Goal: Task Accomplishment & Management: Complete application form

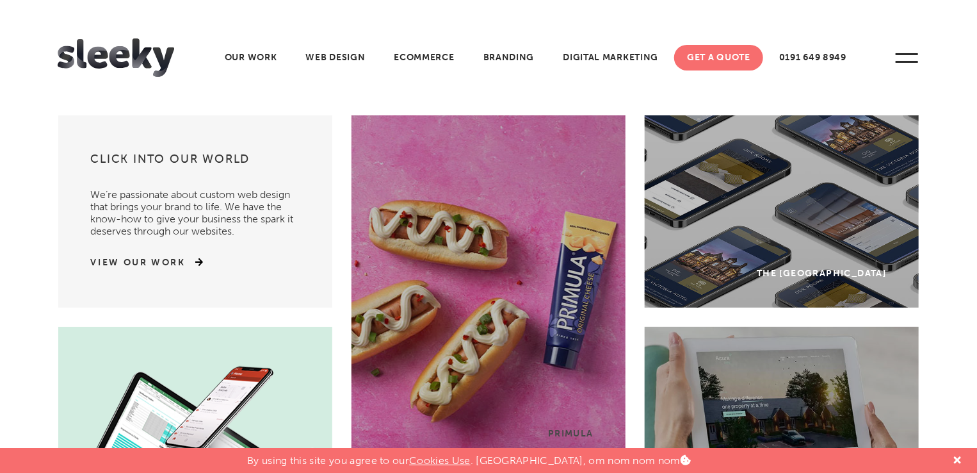
click at [719, 63] on link "Get A Quote" at bounding box center [718, 58] width 89 height 26
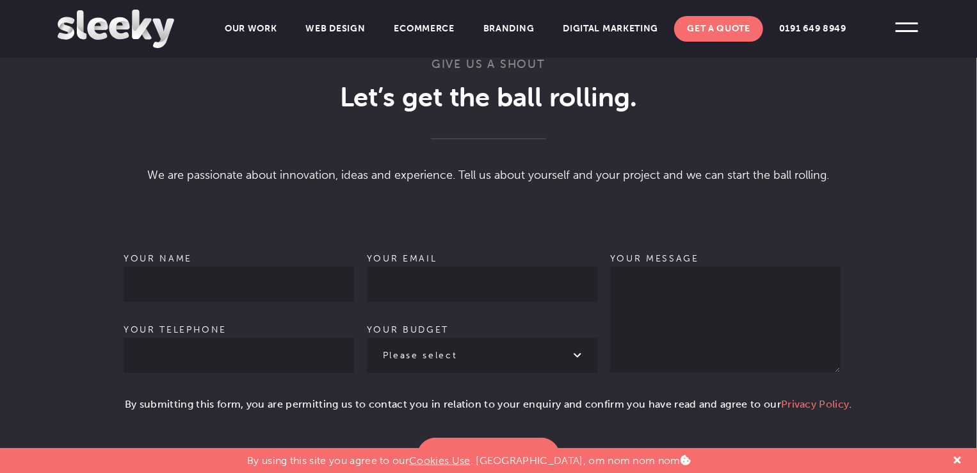
scroll to position [747, 0]
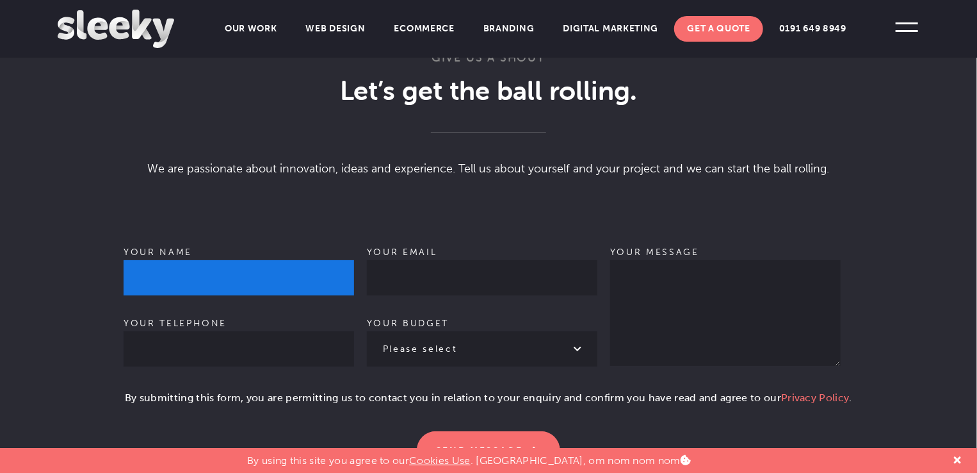
drag, startPoint x: 182, startPoint y: 271, endPoint x: 195, endPoint y: 271, distance: 13.4
click at [182, 271] on input "Your name" at bounding box center [239, 277] width 230 height 35
type input "Yashwant Khare"
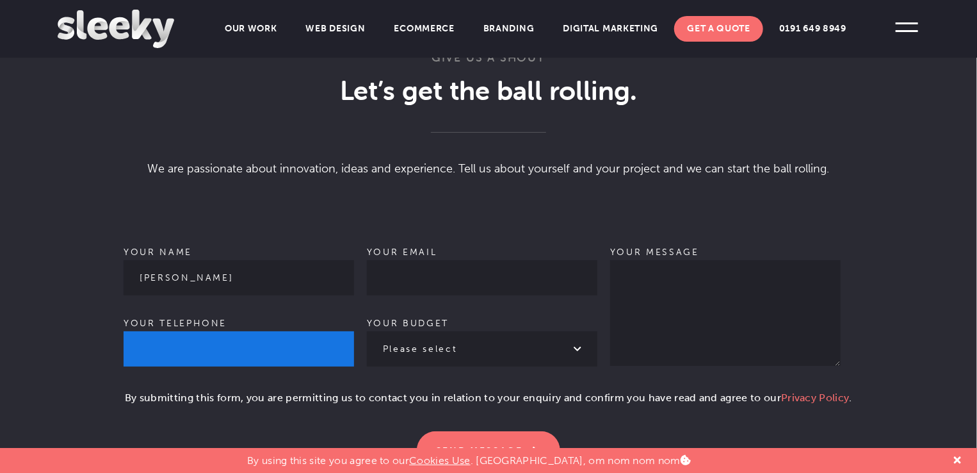
type input "09039493909"
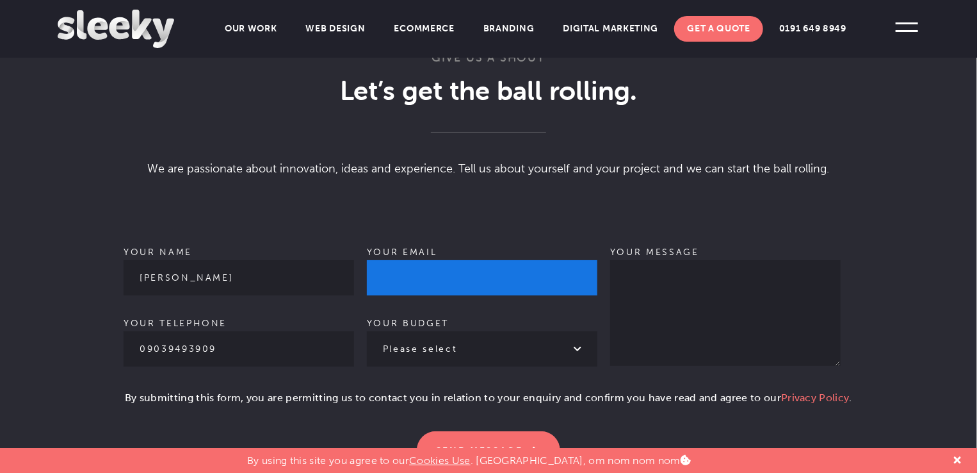
type input "khareyashwant10@gmail.com"
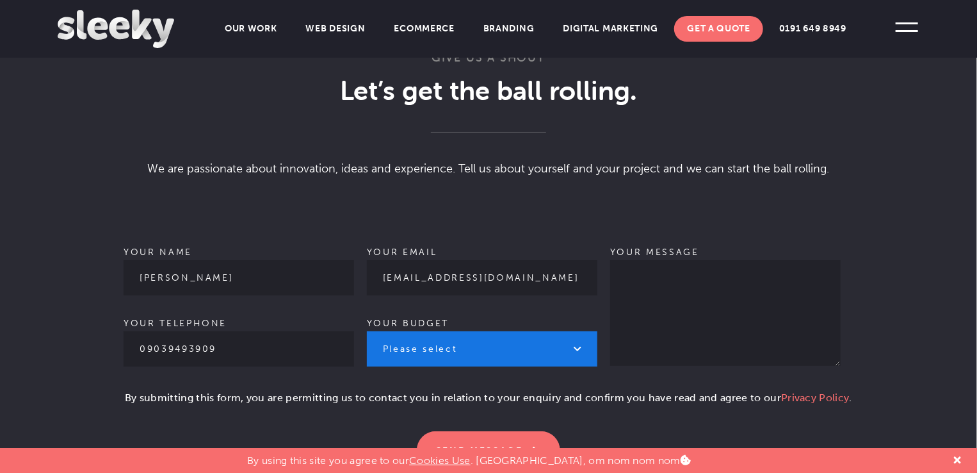
click at [560, 341] on select "Please select £1k - £2k £2k - £3k £3k - £4k £4k - £5k £5k - £10k More than £10k" at bounding box center [482, 348] width 230 height 35
select select "£1k - £2k"
click at [367, 331] on select "Please select £1k - £2k £2k - £3k £3k - £4k £4k - £5k £5k - £10k More than £10k" at bounding box center [482, 348] width 230 height 35
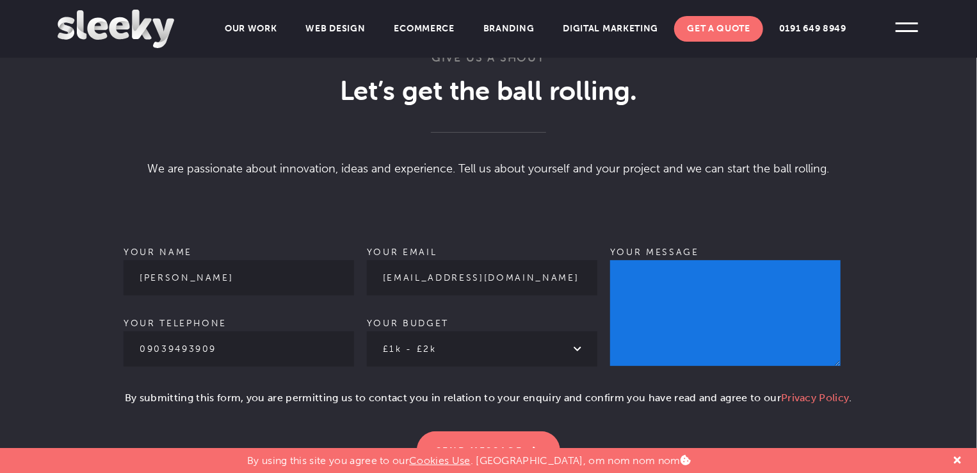
click at [665, 321] on textarea "Your message" at bounding box center [725, 313] width 230 height 106
paste textarea "Hello, My name is Yashwant, and I bring over 5 years of proven expertise as a C…"
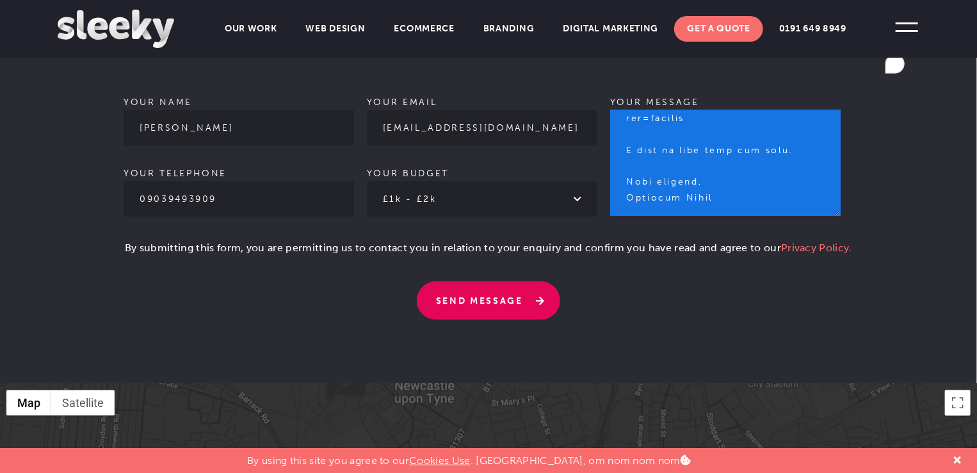
type textarea "Hello, My name is Yashwant, and I bring over 5 years of proven expertise as a C…"
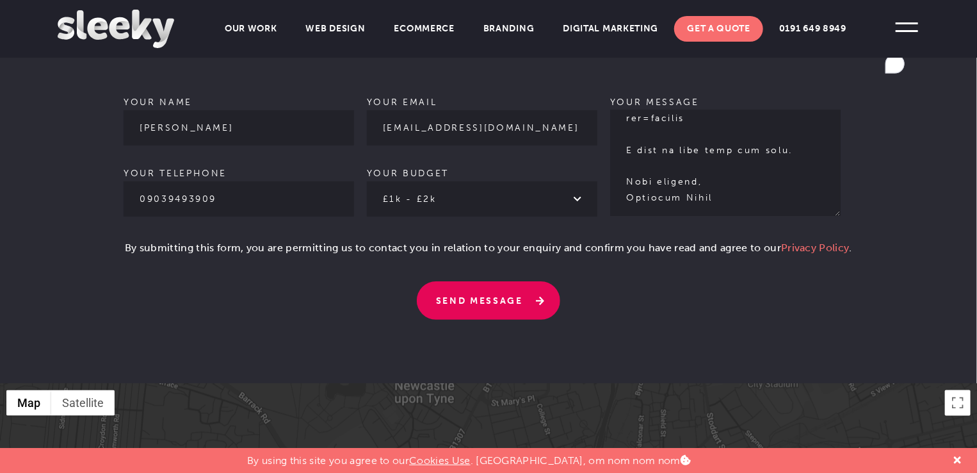
click at [507, 291] on input "Send Message" at bounding box center [488, 300] width 143 height 38
